Goal: Find specific page/section: Find specific page/section

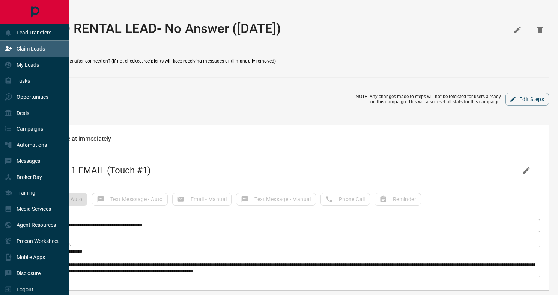
click at [38, 49] on p "Claim Leads" at bounding box center [30, 49] width 28 height 6
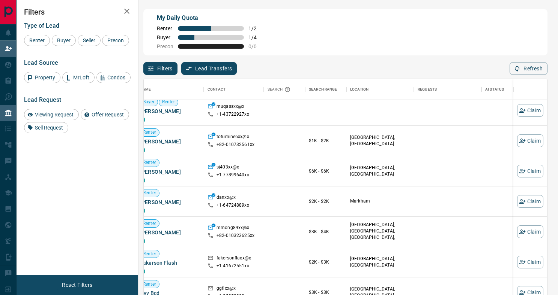
scroll to position [43, 7]
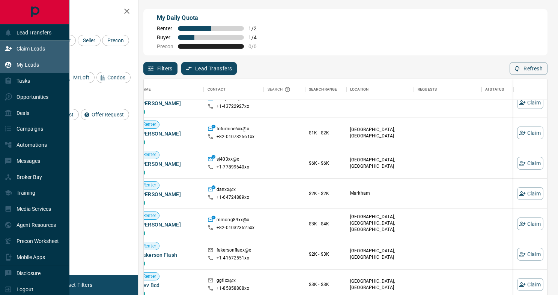
click at [40, 63] on div "My Leads" at bounding box center [34, 65] width 69 height 16
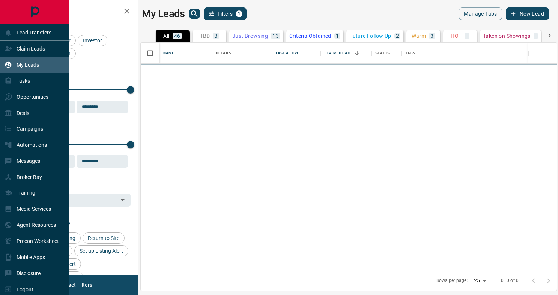
scroll to position [228, 416]
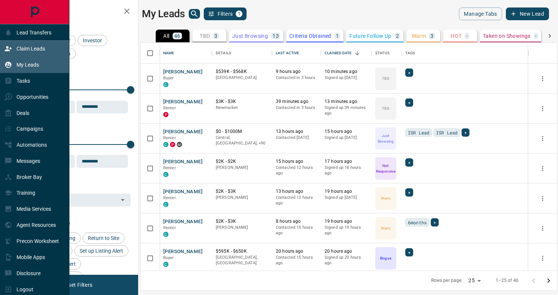
click at [7, 50] on icon at bounding box center [8, 48] width 7 height 5
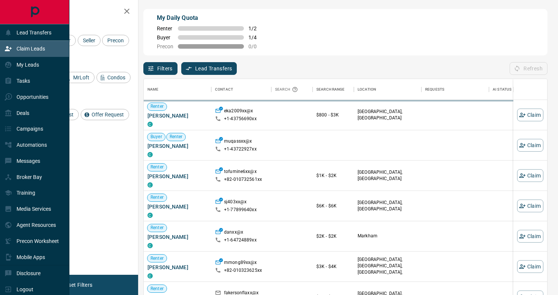
scroll to position [224, 403]
